Goal: Information Seeking & Learning: Learn about a topic

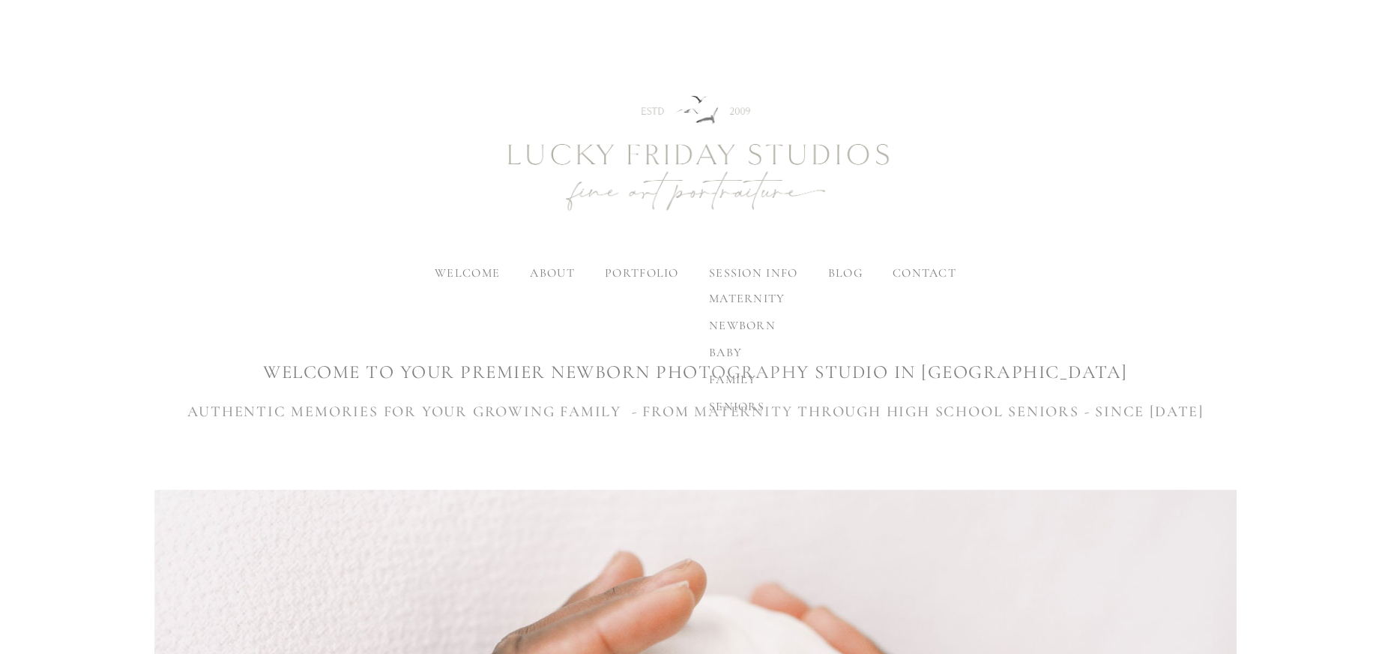
click at [730, 275] on label "session info" at bounding box center [753, 272] width 88 height 15
click at [0, 0] on input "session info" at bounding box center [0, 0] width 0 height 0
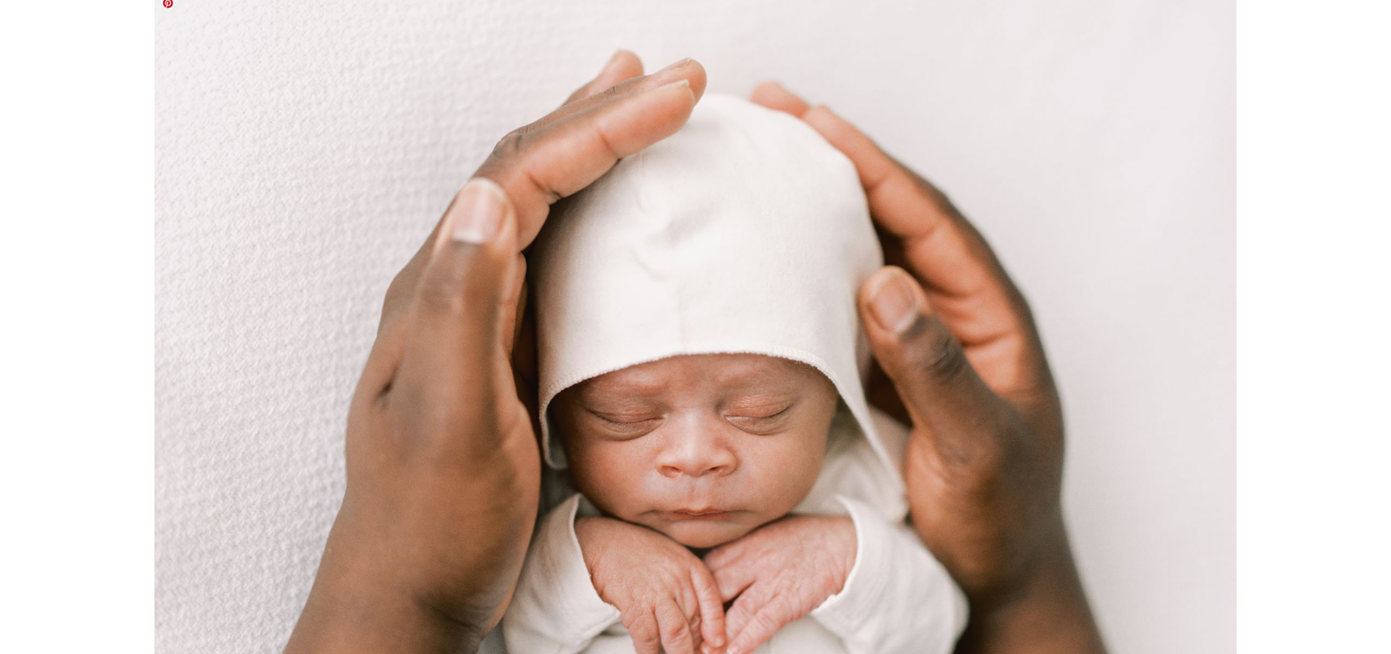
scroll to position [166, 0]
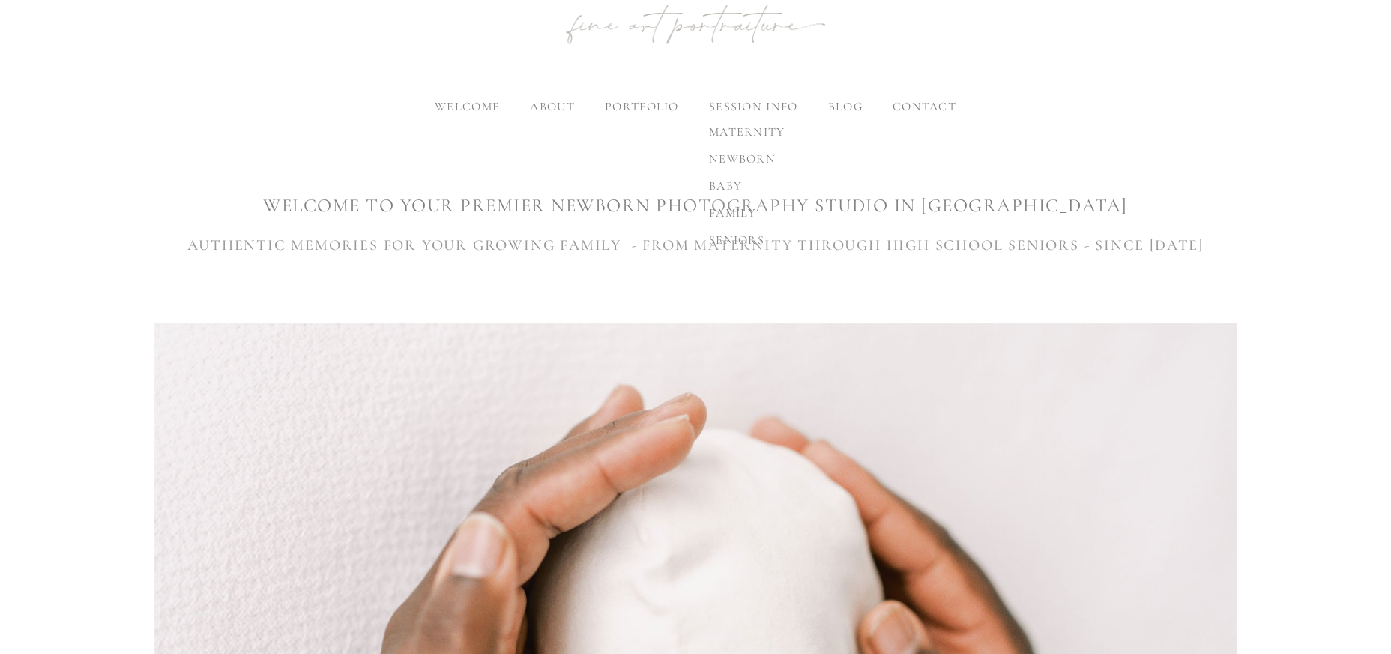
click at [727, 212] on span "family" at bounding box center [733, 212] width 48 height 15
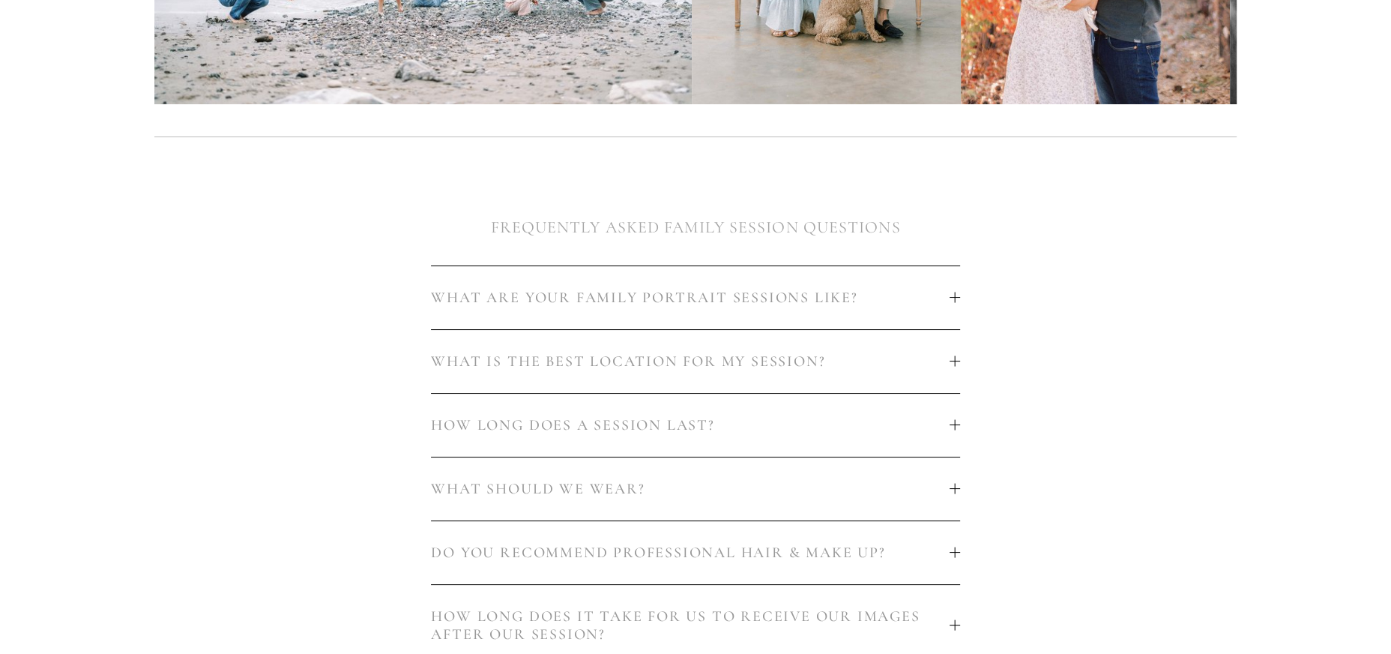
scroll to position [750, 0]
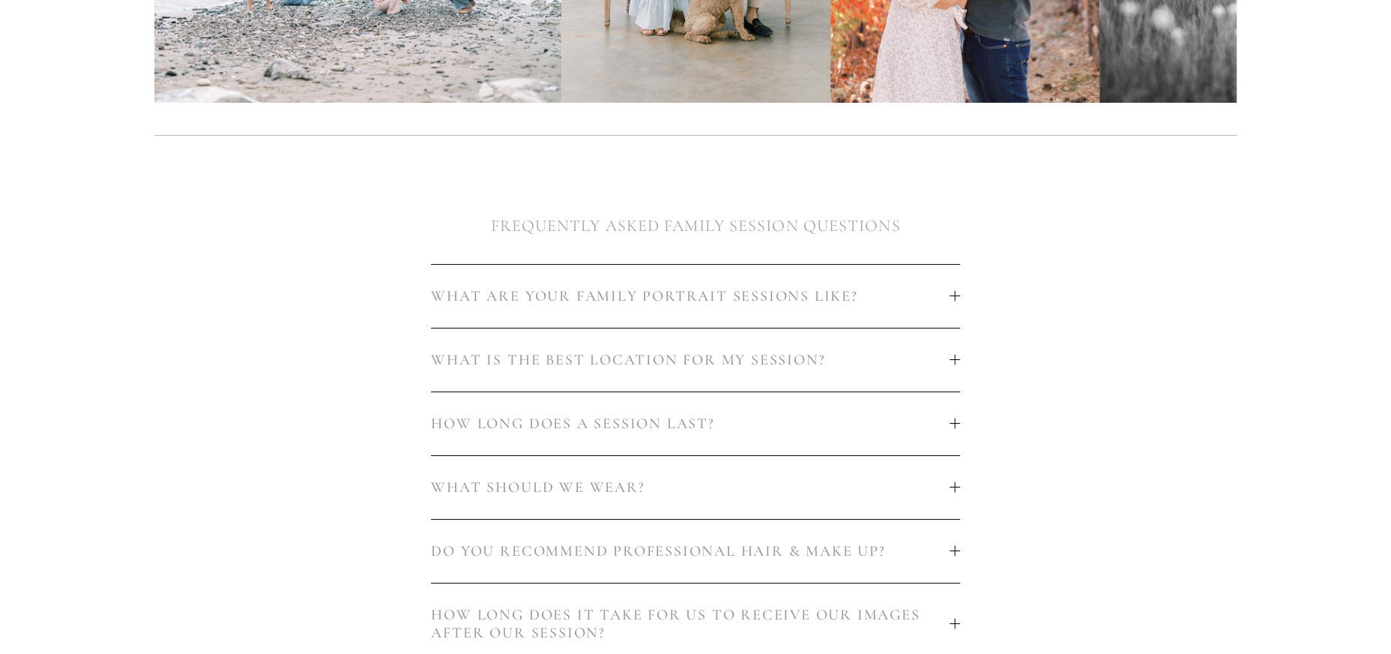
click at [556, 288] on span "WHAT ARE YOUR FAMILY PORTRAIT SESSIONS LIKE?" at bounding box center [690, 296] width 518 height 18
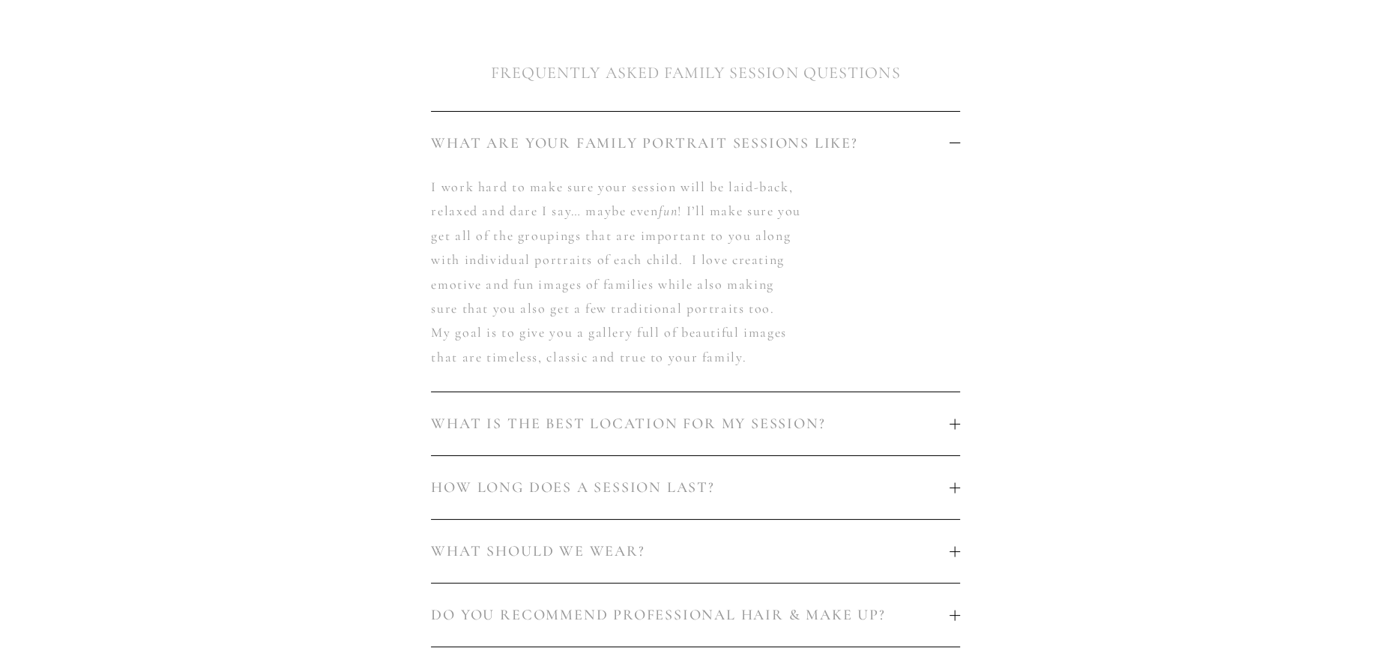
scroll to position [916, 0]
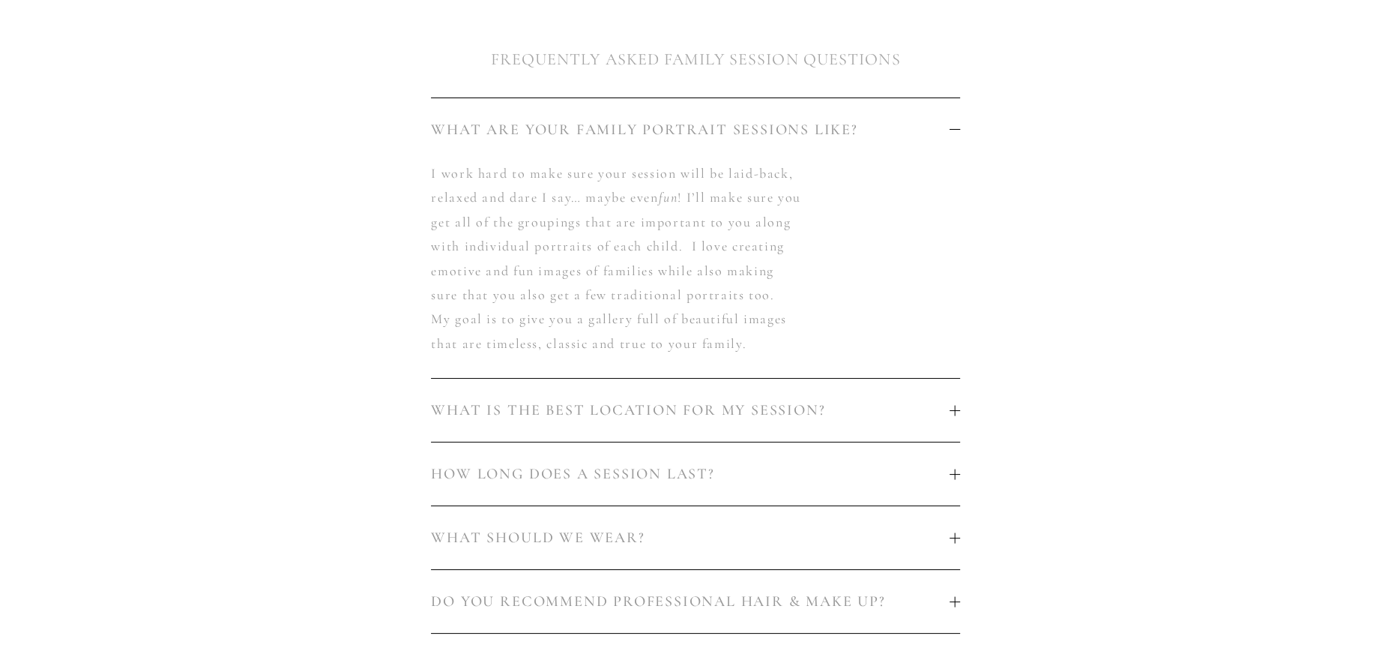
click at [525, 403] on span "WHAT IS THE BEST LOCATION FOR MY SESSION?" at bounding box center [690, 410] width 518 height 18
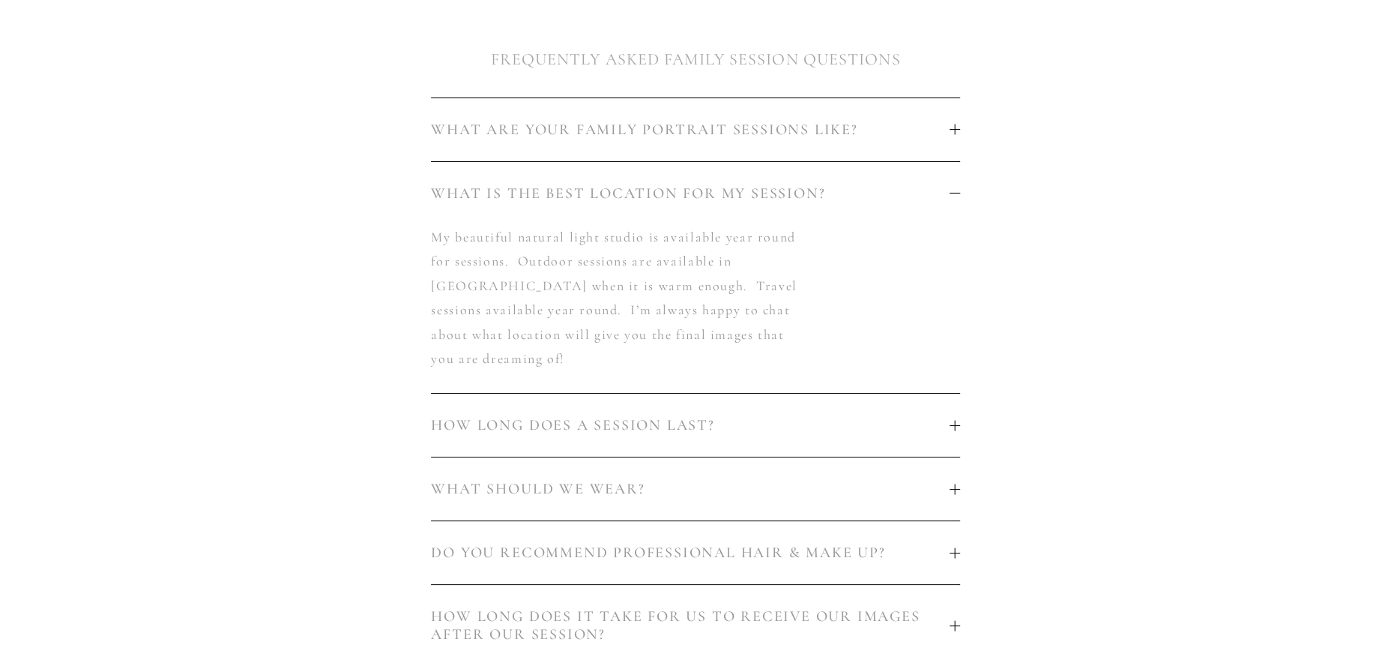
click at [512, 416] on span "HOW LONG DOES A SESSION LAST?" at bounding box center [690, 425] width 518 height 18
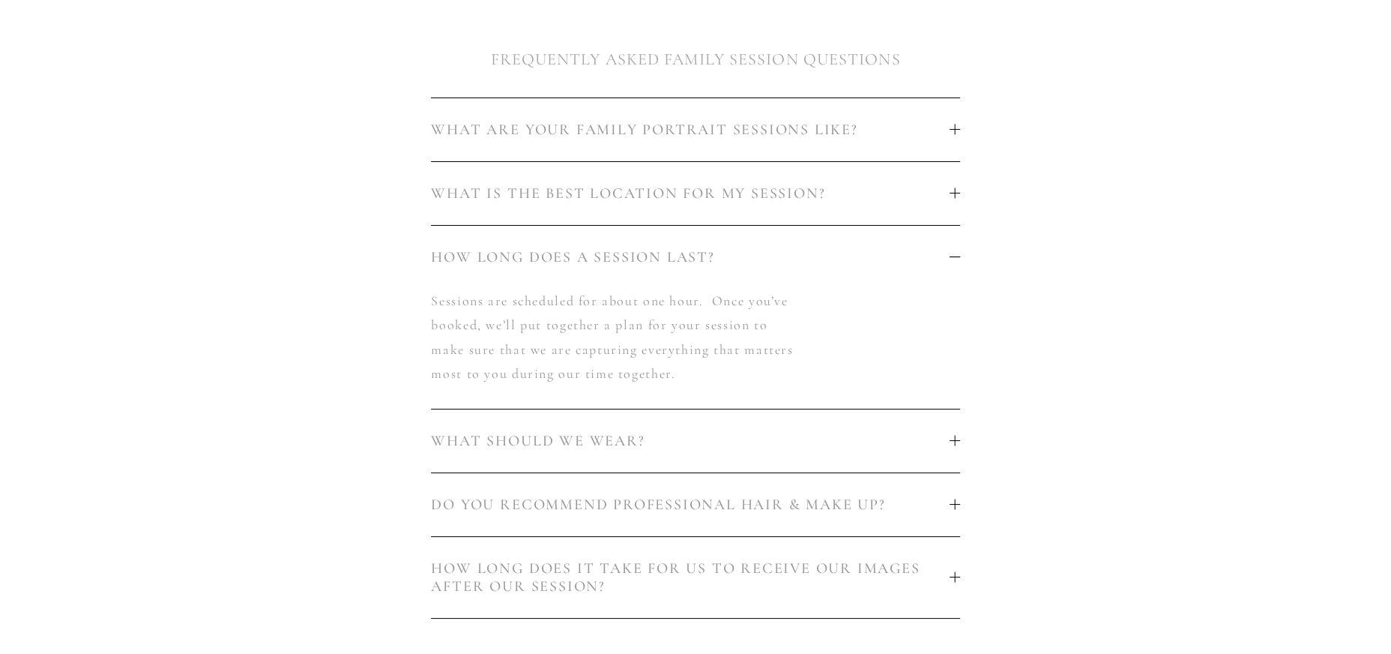
click at [619, 457] on button "WHAT SHOULD WE WEAR?" at bounding box center [695, 440] width 528 height 63
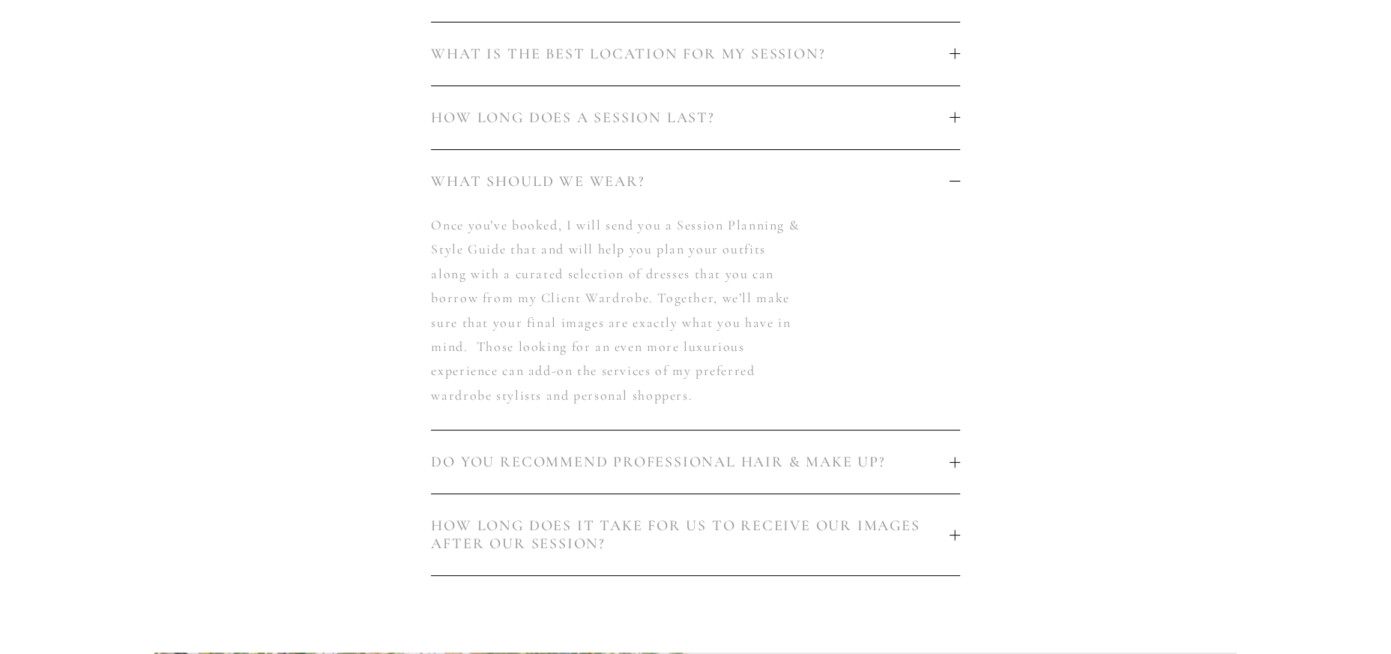
scroll to position [1082, 0]
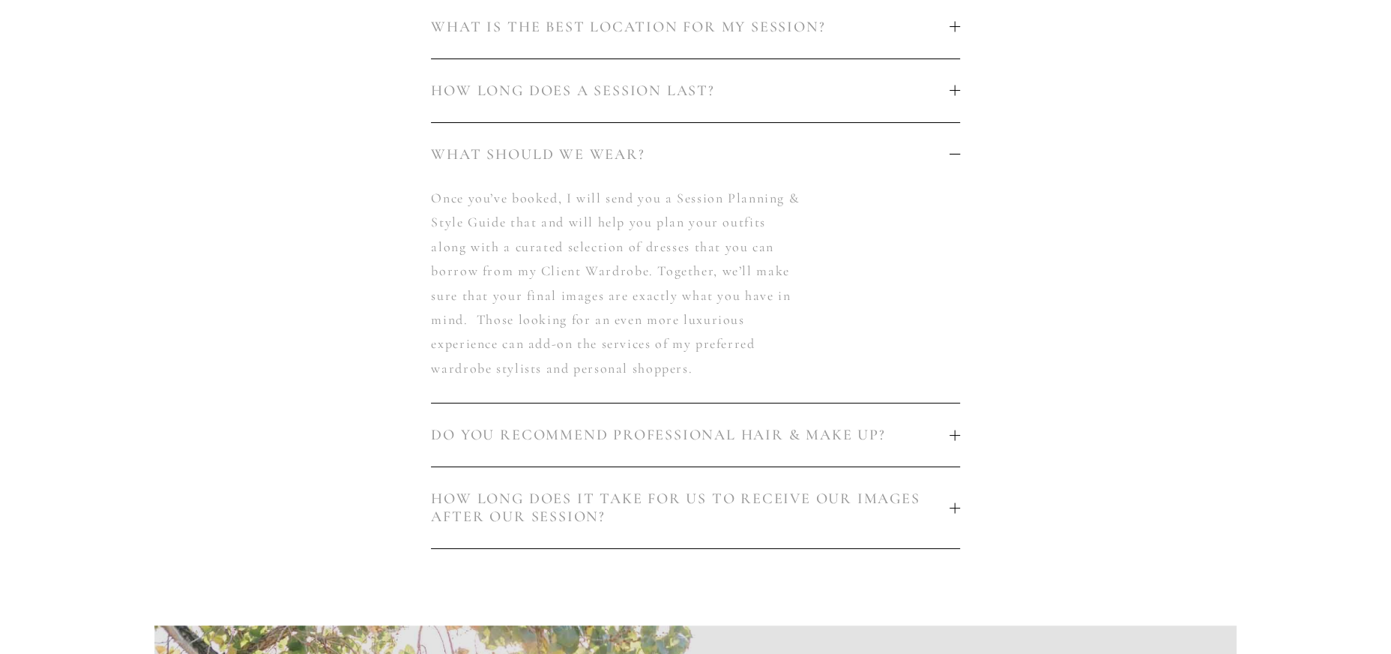
click at [651, 462] on button "DO YOU RECOMMEND PROFESSIONAL HAIR & MAKE UP?" at bounding box center [695, 434] width 528 height 63
click at [673, 504] on span "HOW LONG DOES IT TAKE FOR US TO RECEIVE OUR IMAGES AFTER OUR SESSION?" at bounding box center [690, 507] width 518 height 36
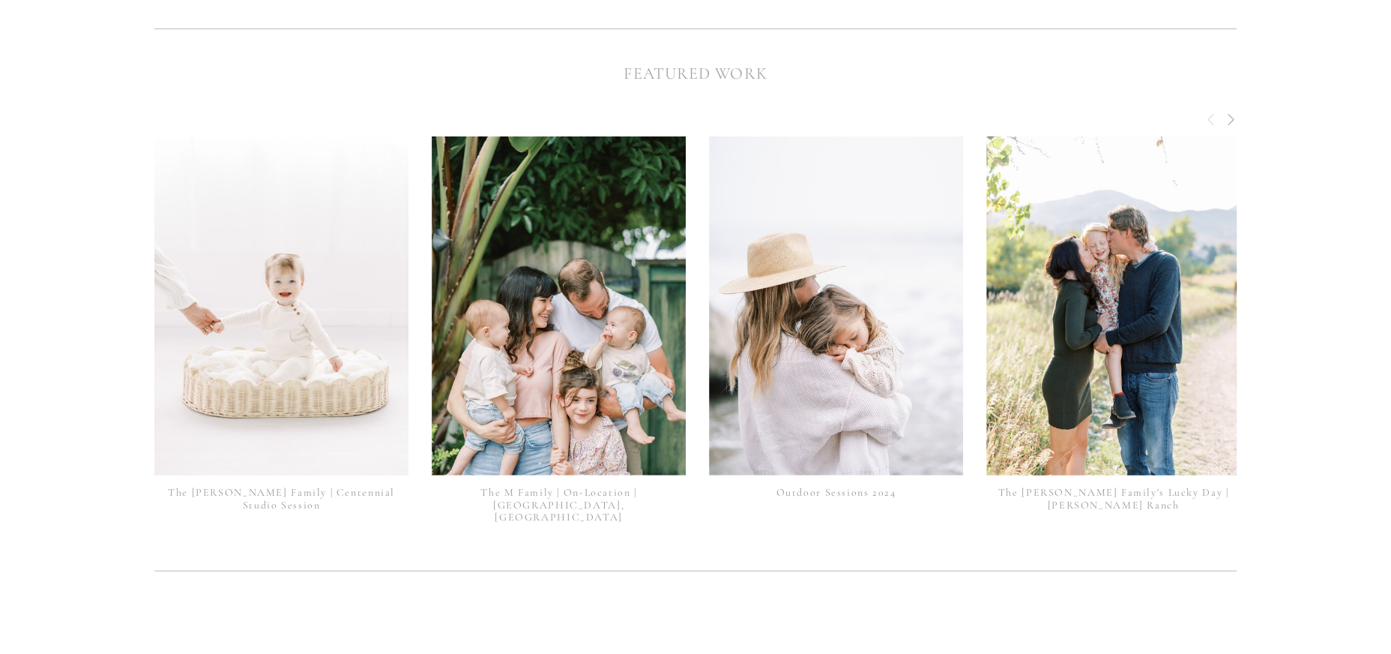
scroll to position [3831, 0]
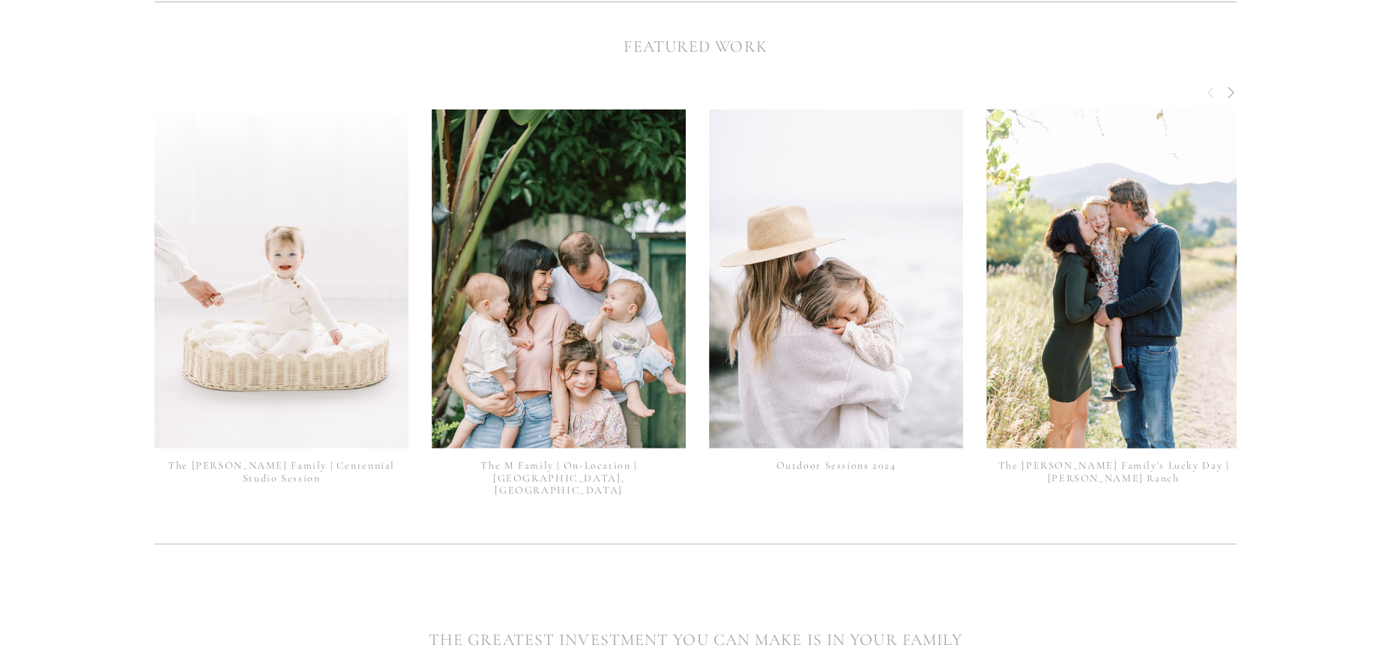
drag, startPoint x: 1089, startPoint y: 237, endPoint x: 1067, endPoint y: 230, distance: 23.5
click at [1067, 230] on img at bounding box center [1113, 278] width 254 height 381
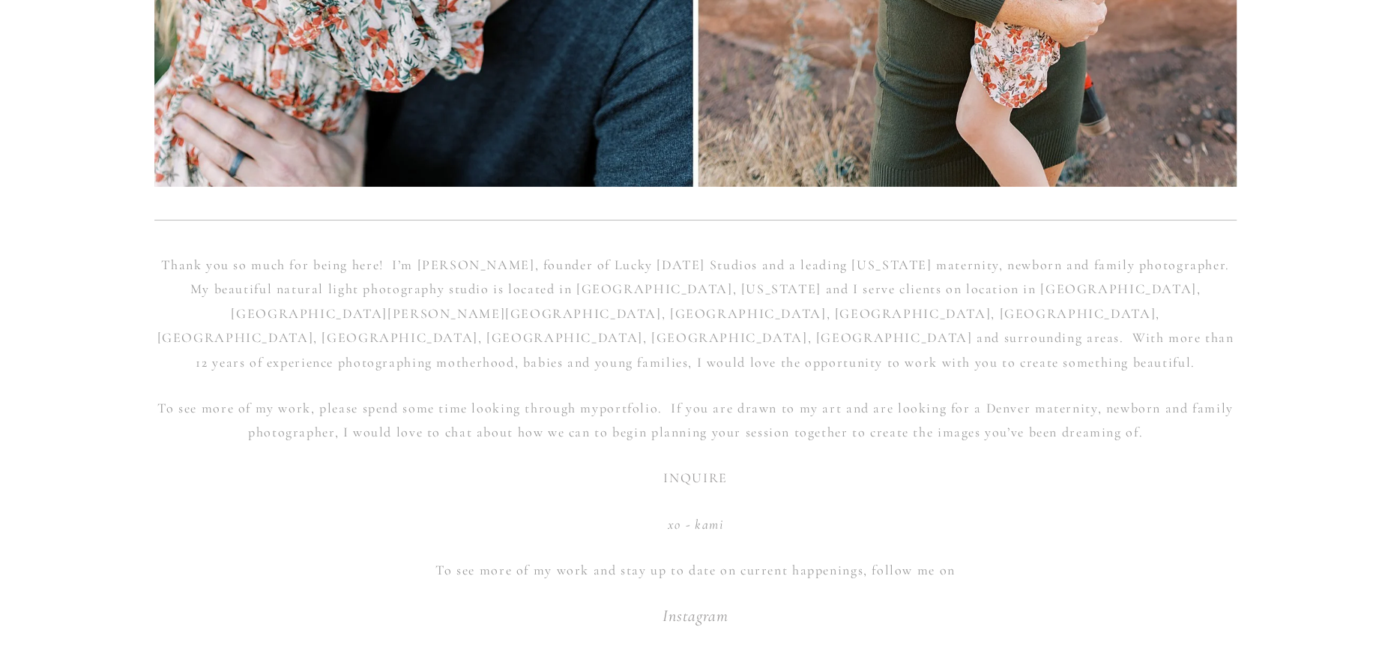
scroll to position [5663, 0]
